Goal: Task Accomplishment & Management: Manage account settings

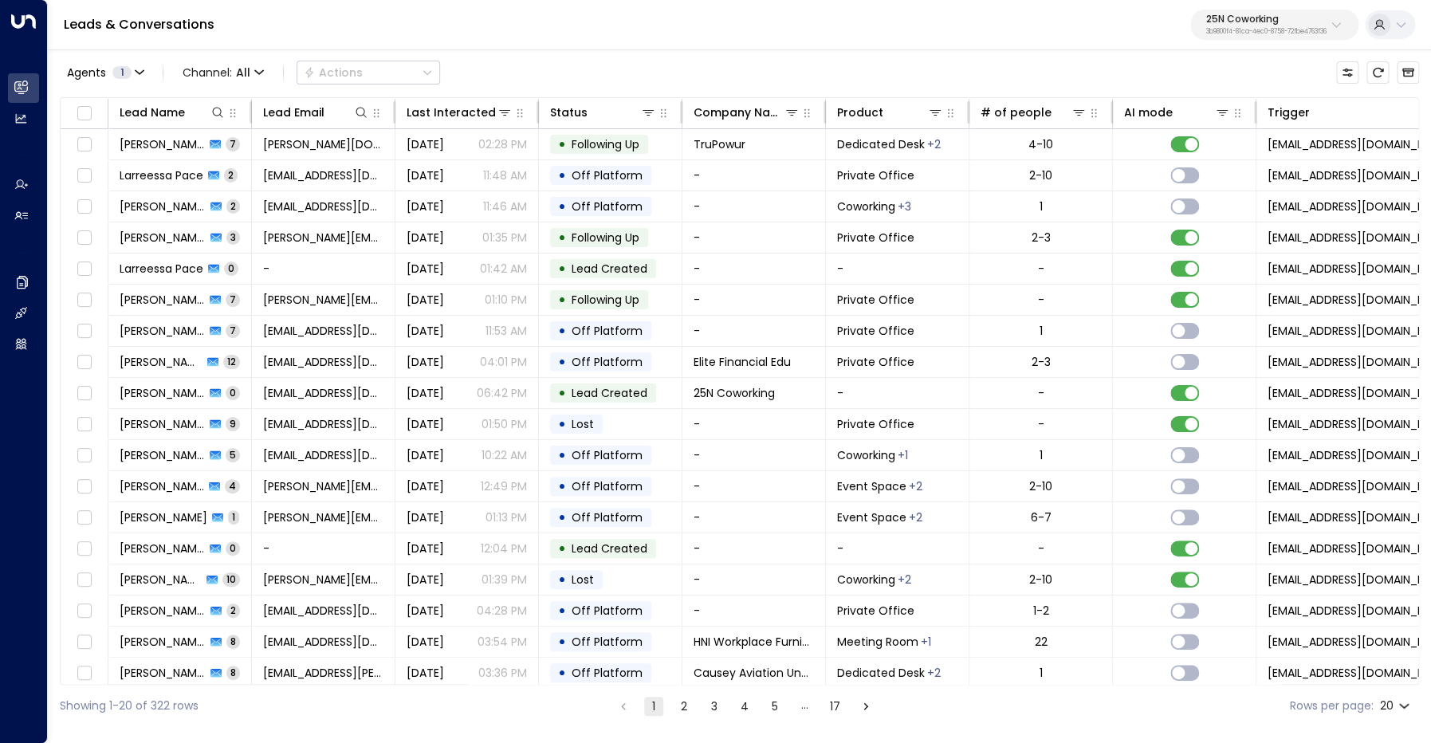
click at [1279, 23] on p "25N Coworking" at bounding box center [1266, 19] width 120 height 10
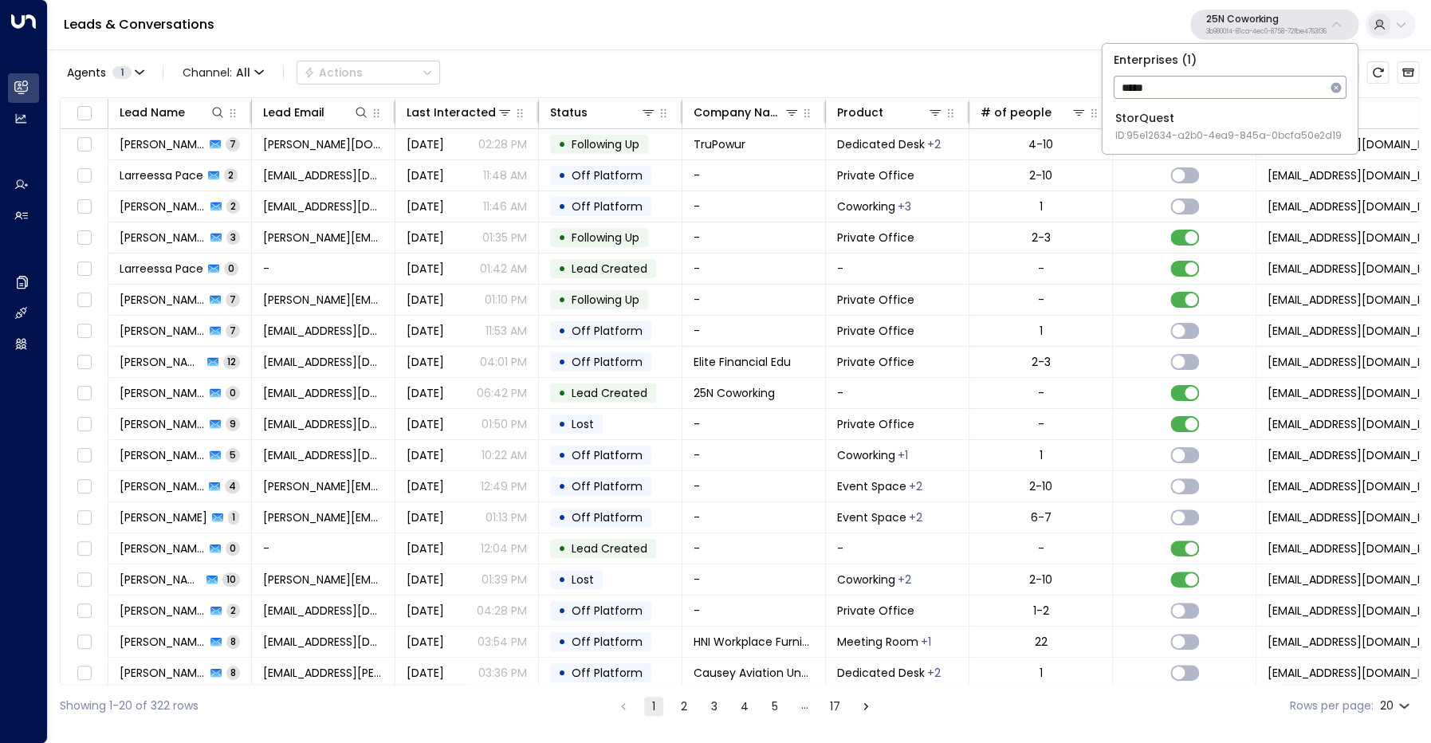
type input "*****"
click at [1213, 120] on div "StorQuest ID: 95e12634-a2b0-4ea9-845a-0bcfa50e2d19" at bounding box center [1228, 126] width 226 height 33
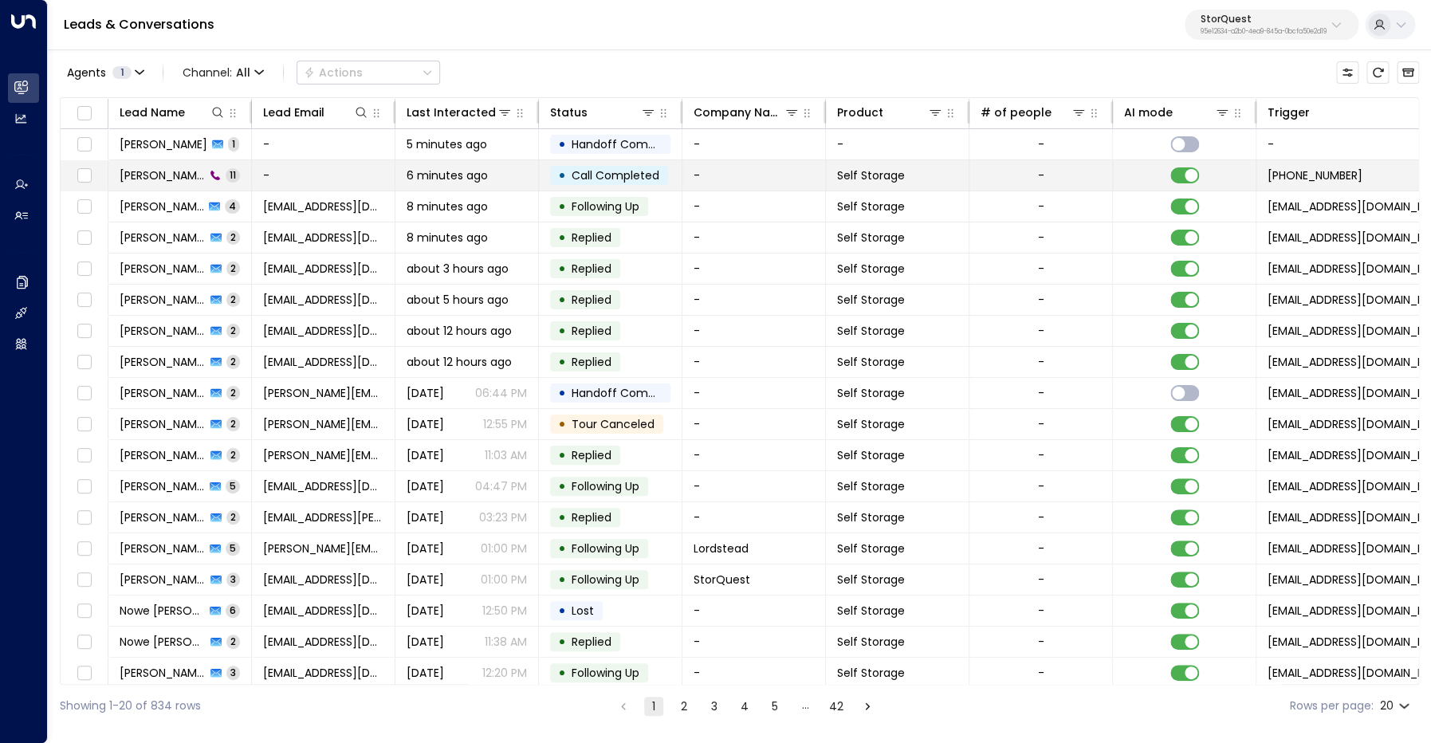
click at [159, 175] on span "[PERSON_NAME]" at bounding box center [162, 175] width 85 height 16
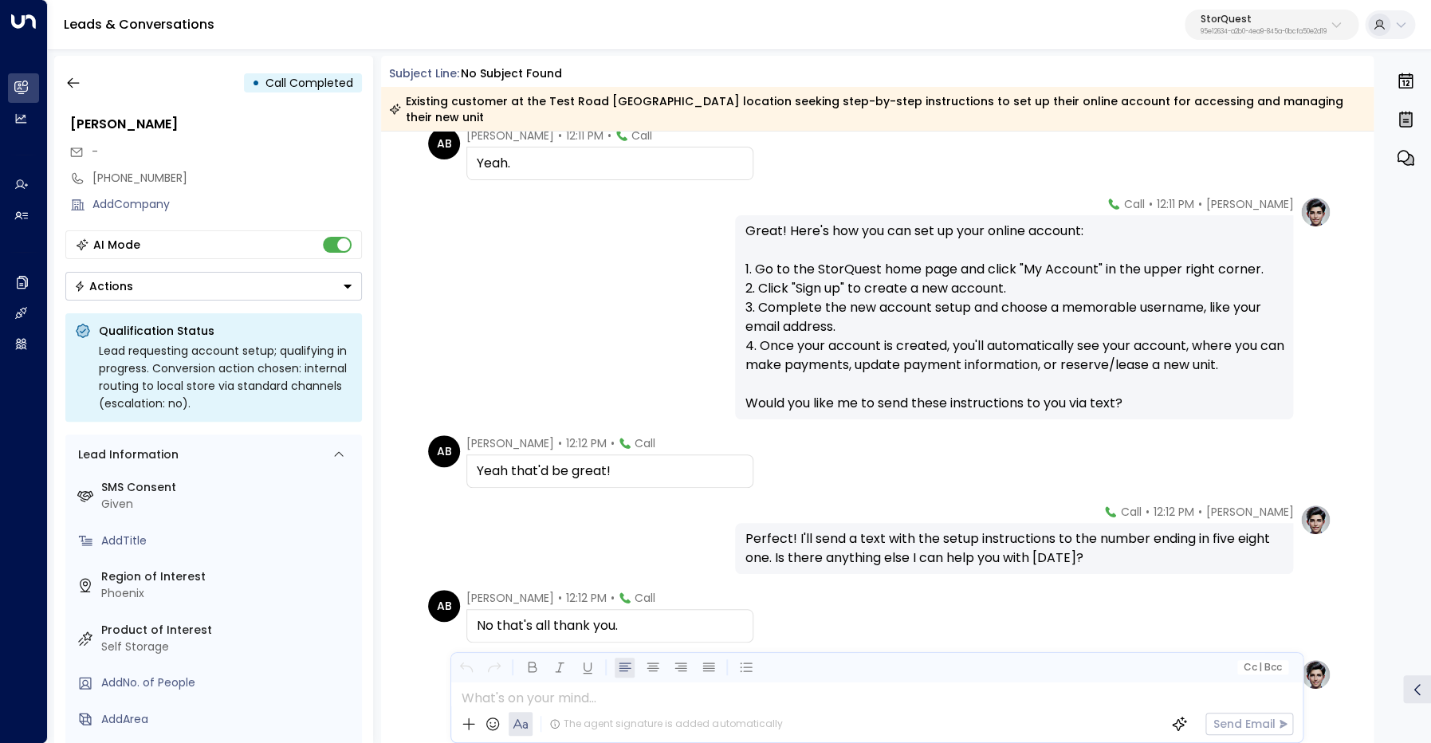
scroll to position [536, 0]
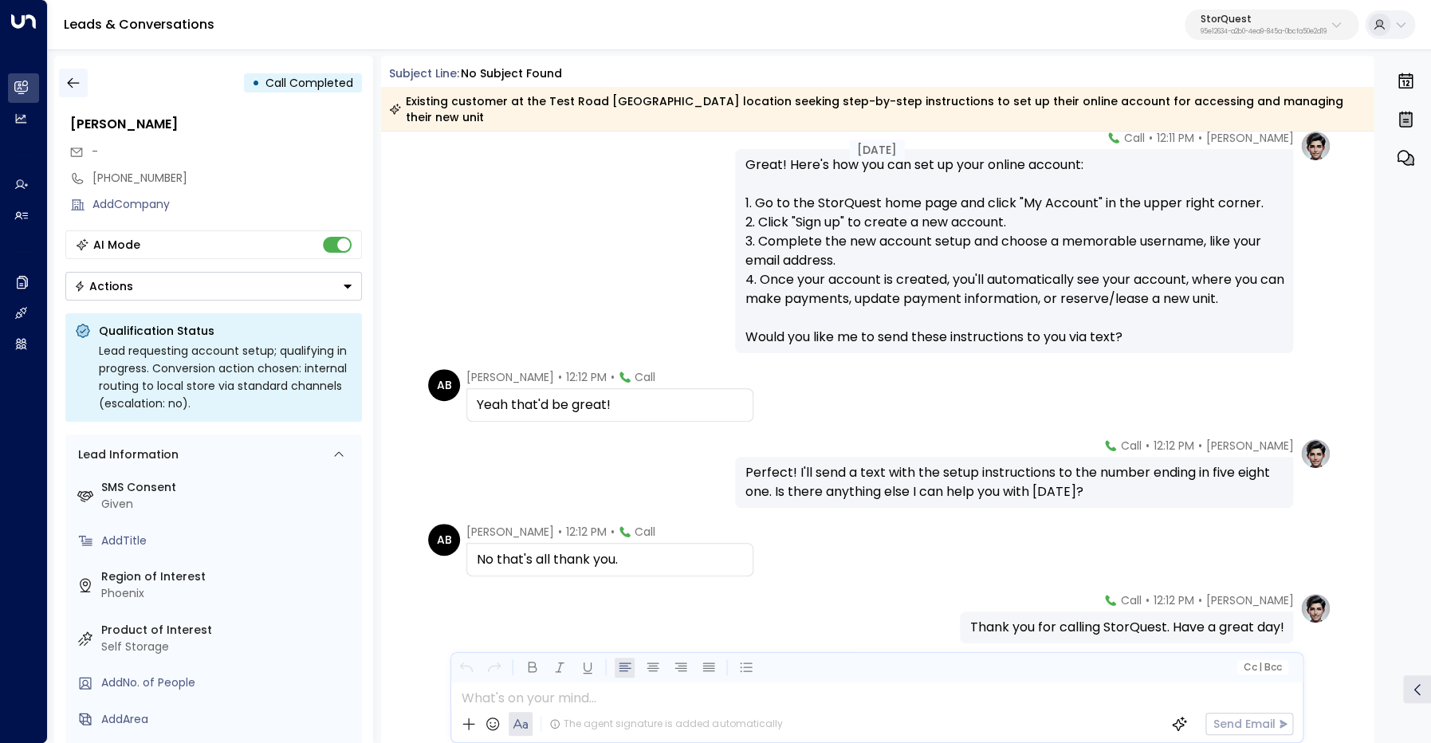
click at [71, 89] on icon "button" at bounding box center [73, 83] width 16 height 16
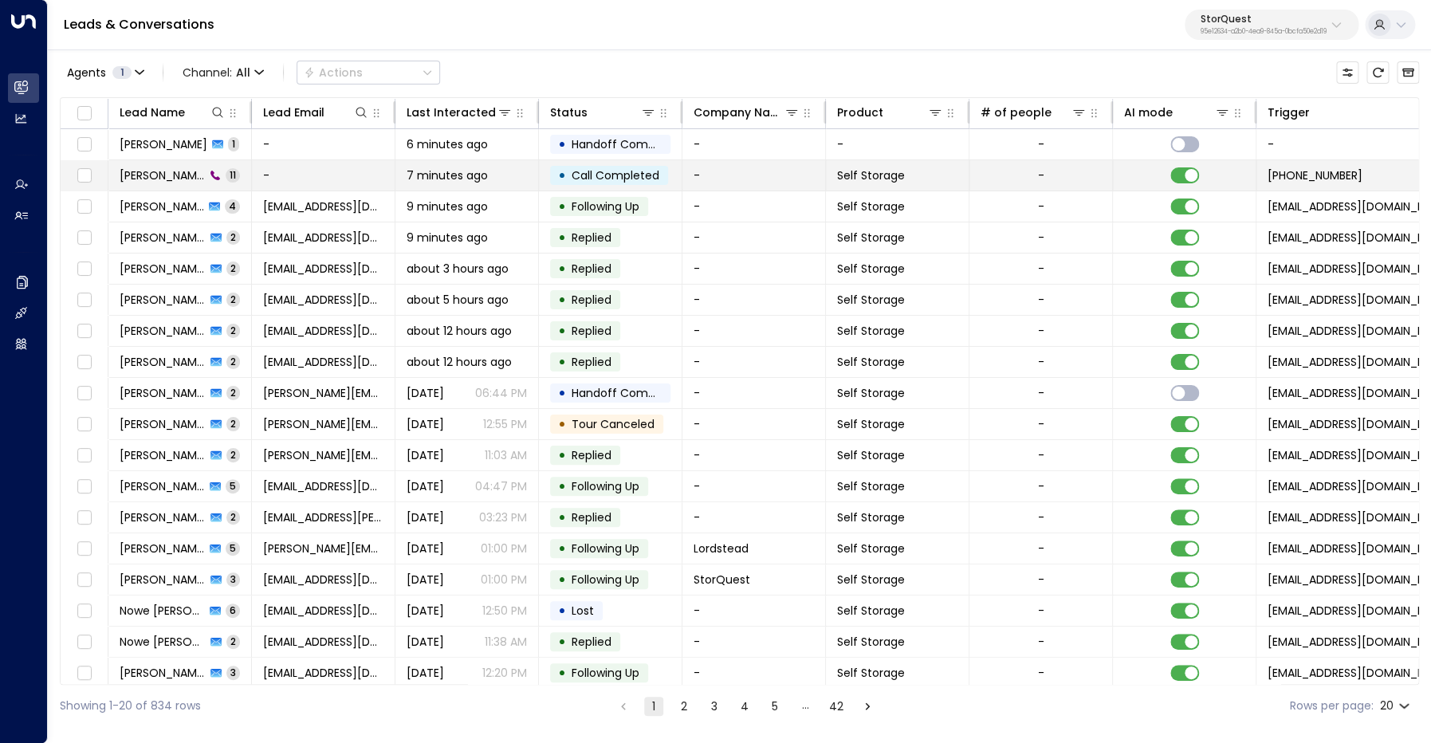
click at [164, 171] on span "[PERSON_NAME]" at bounding box center [162, 175] width 85 height 16
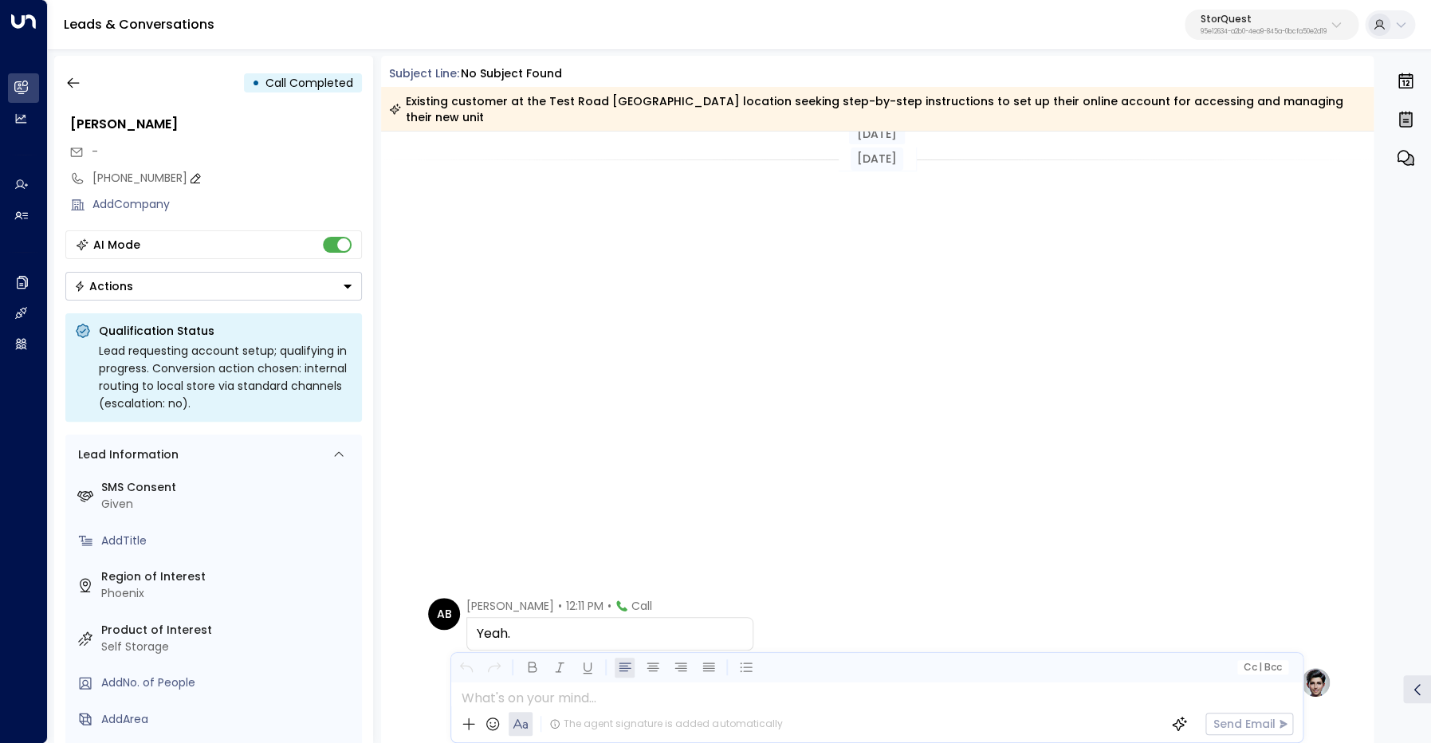
scroll to position [580, 0]
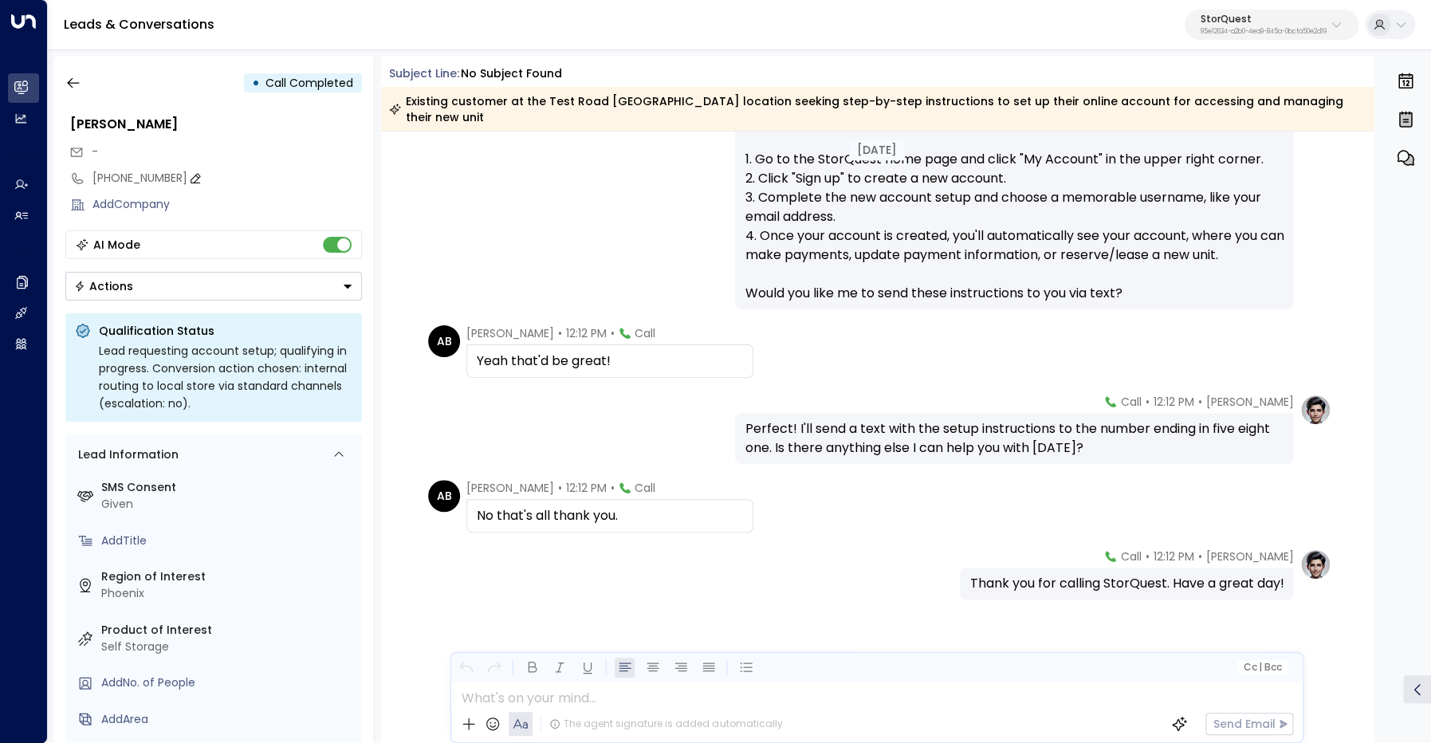
click at [135, 179] on div "[PHONE_NUMBER]" at bounding box center [226, 178] width 269 height 17
click at [135, 179] on input "**********" at bounding box center [224, 178] width 265 height 17
click at [73, 84] on icon "button" at bounding box center [73, 83] width 16 height 16
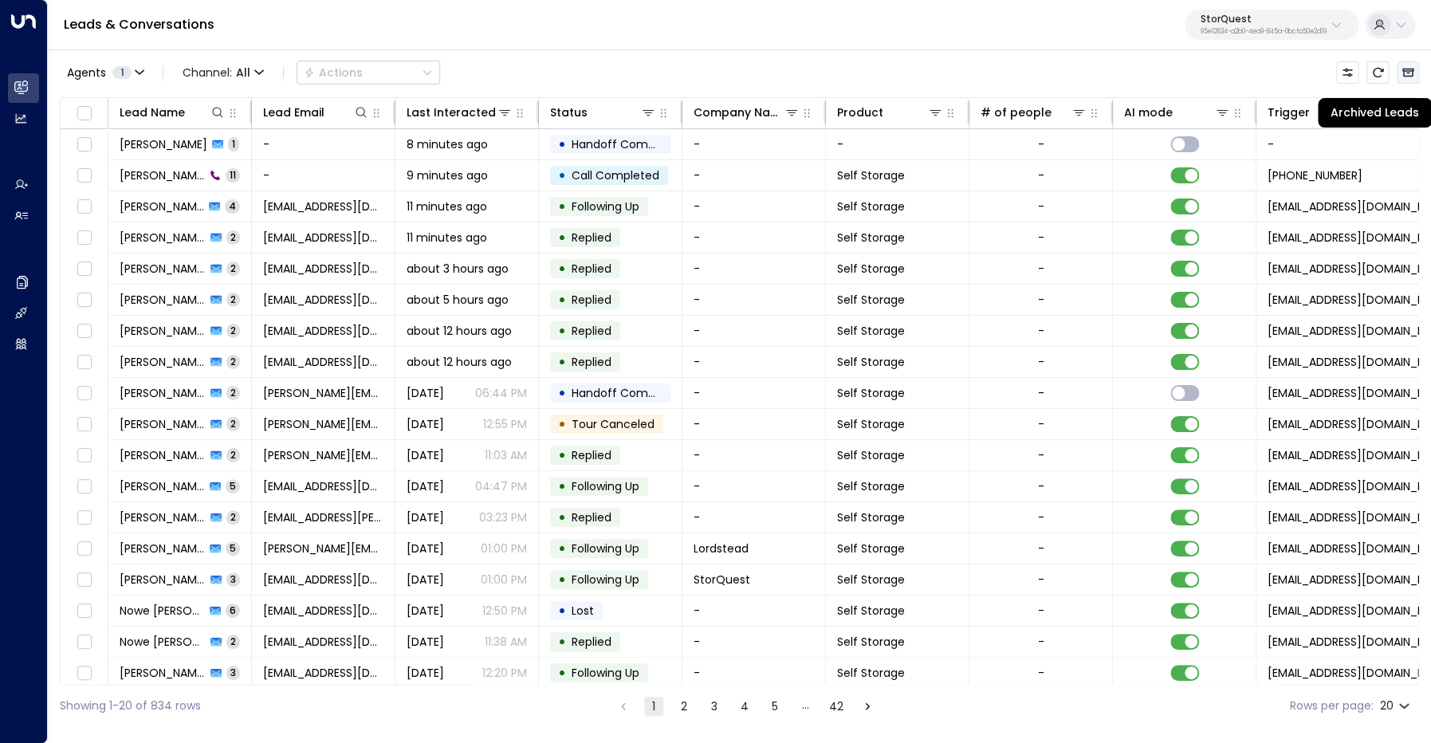
click at [1404, 73] on icon "Archived Leads" at bounding box center [1408, 73] width 12 height 9
